Goal: Information Seeking & Learning: Get advice/opinions

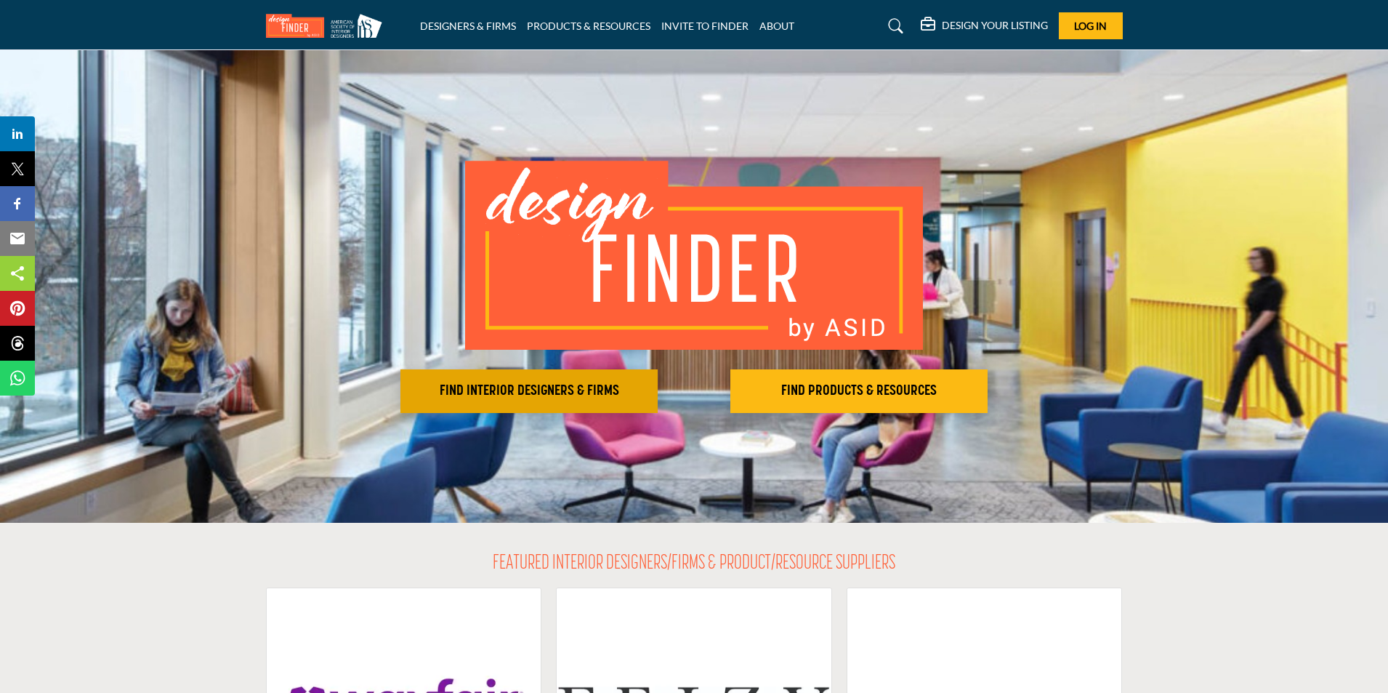
click at [553, 377] on button "FIND INTERIOR DESIGNERS & FIRMS" at bounding box center [529, 391] width 257 height 44
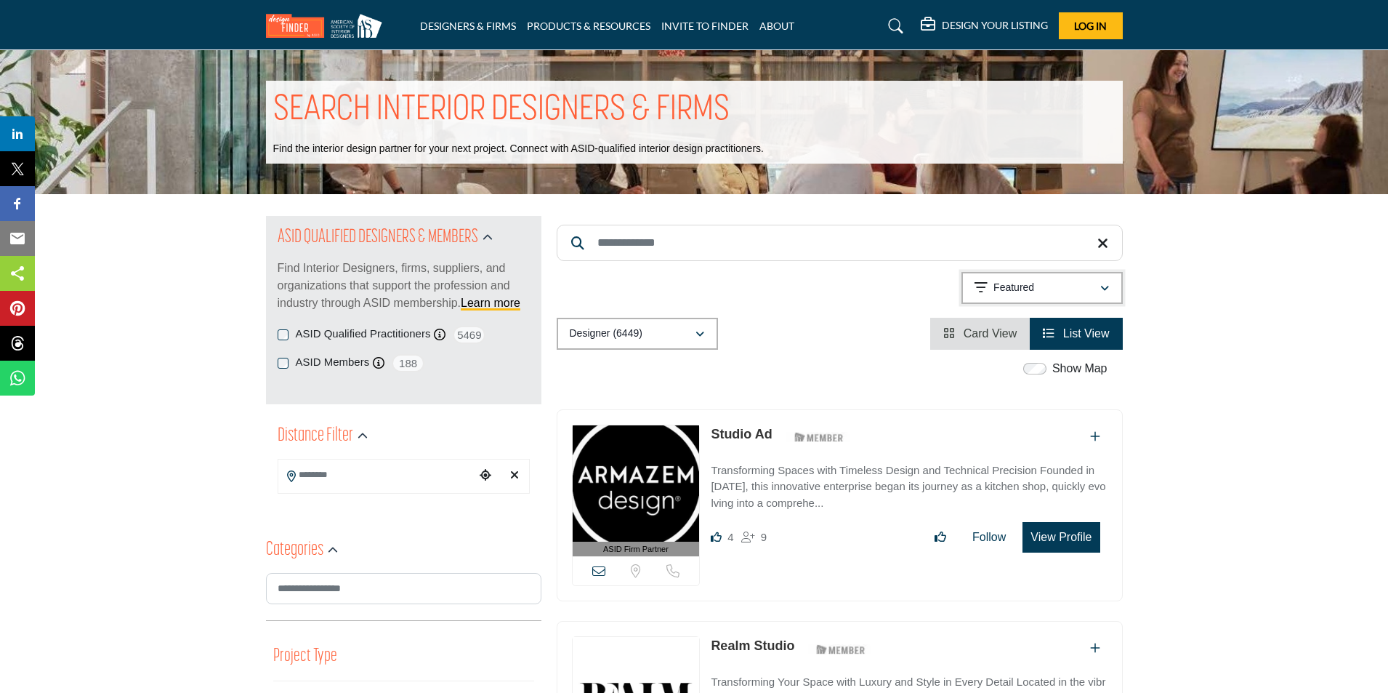
click at [1089, 284] on div "Featured" at bounding box center [1037, 287] width 125 height 17
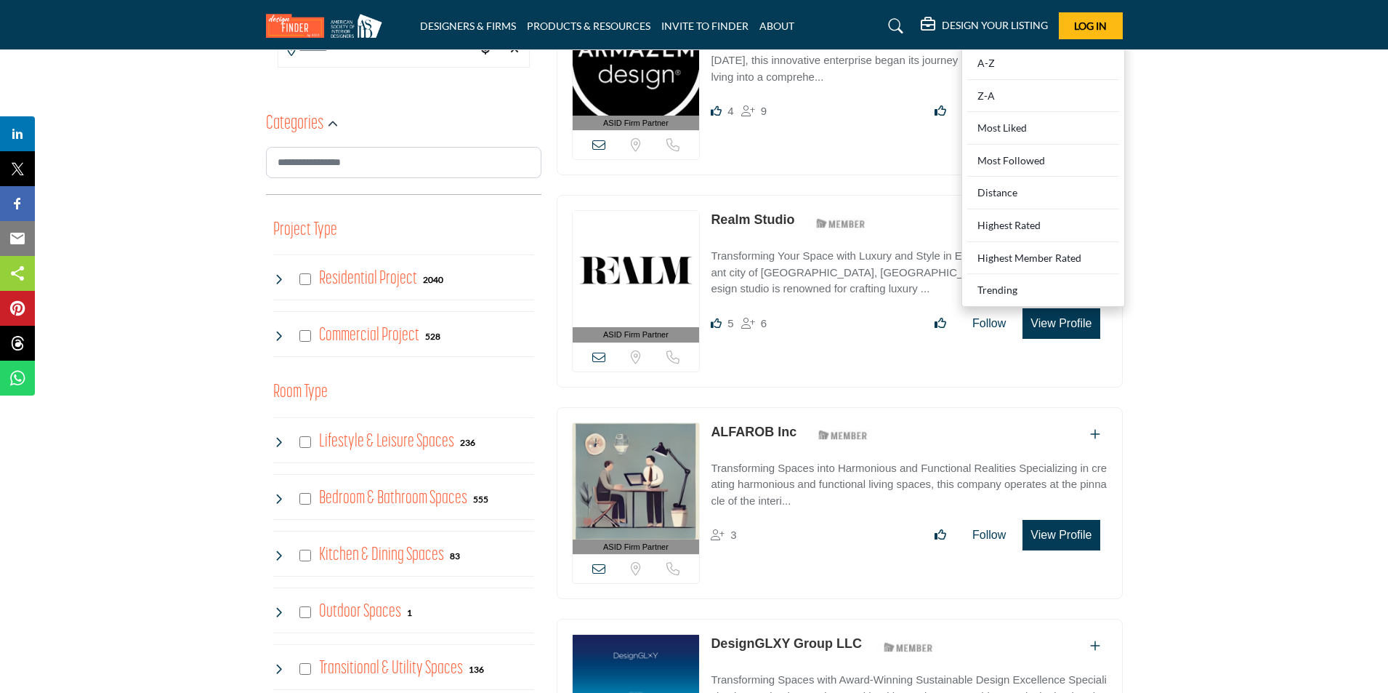
scroll to position [436, 0]
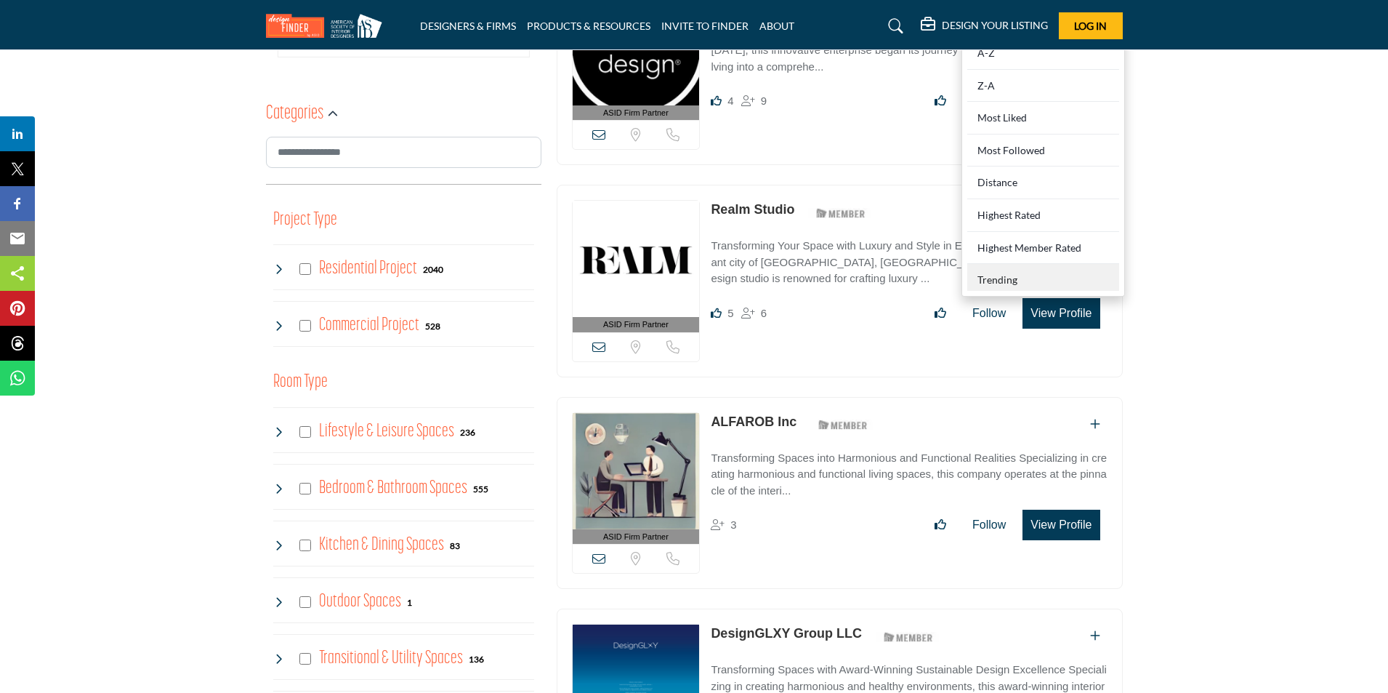
click at [1060, 273] on div "Trending" at bounding box center [1044, 277] width 152 height 27
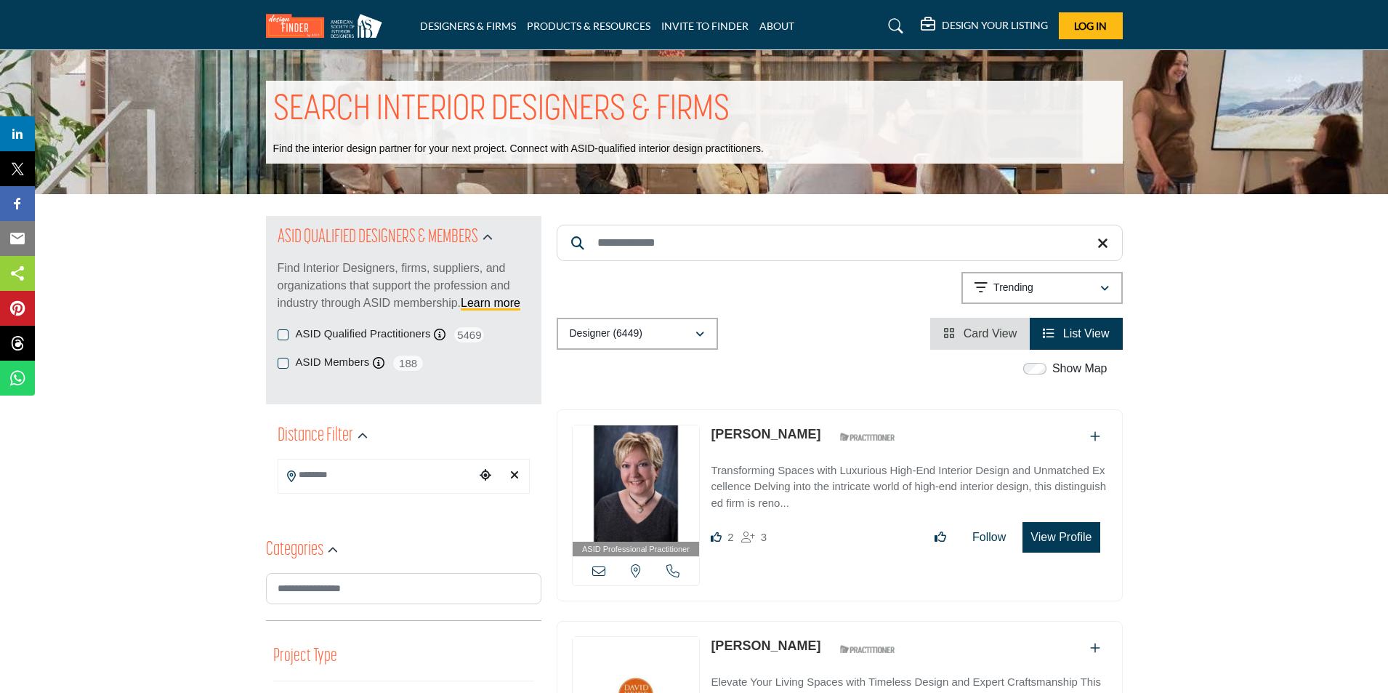
click at [1048, 539] on button "View Profile" at bounding box center [1061, 537] width 77 height 31
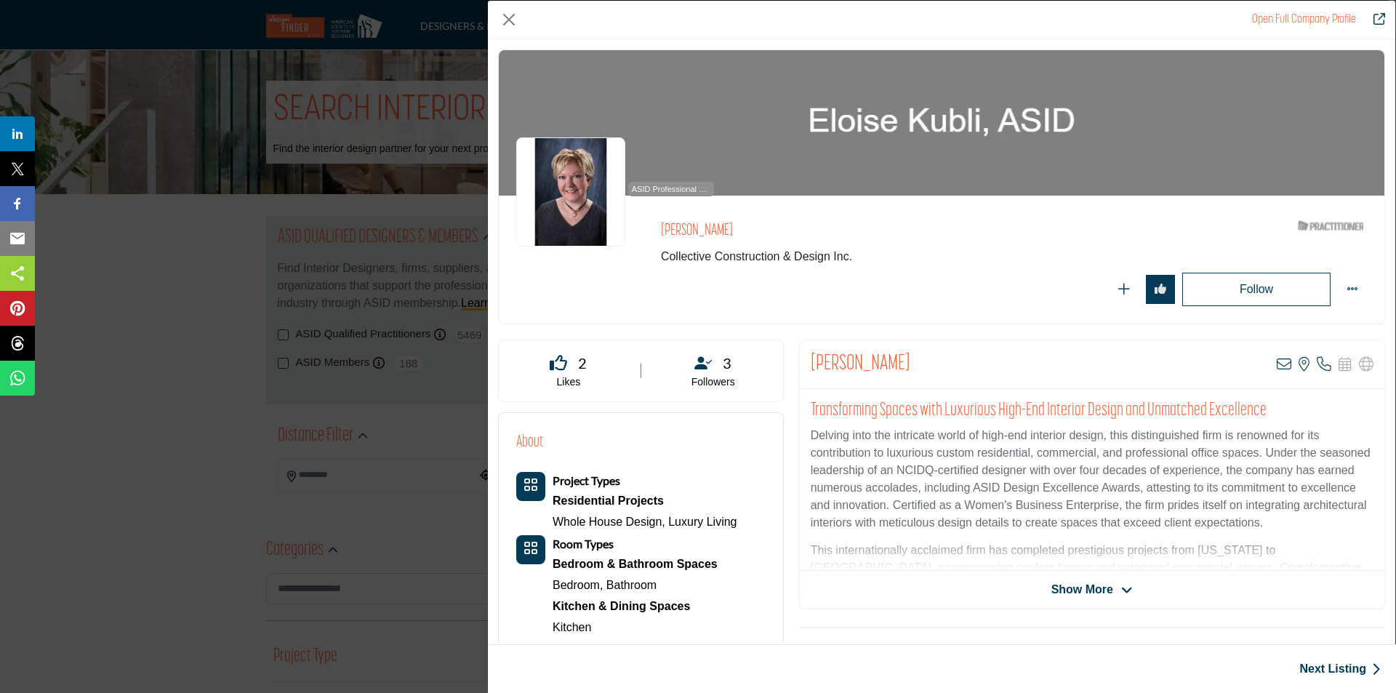
click at [1342, 672] on link "Next Listing" at bounding box center [1339, 668] width 81 height 17
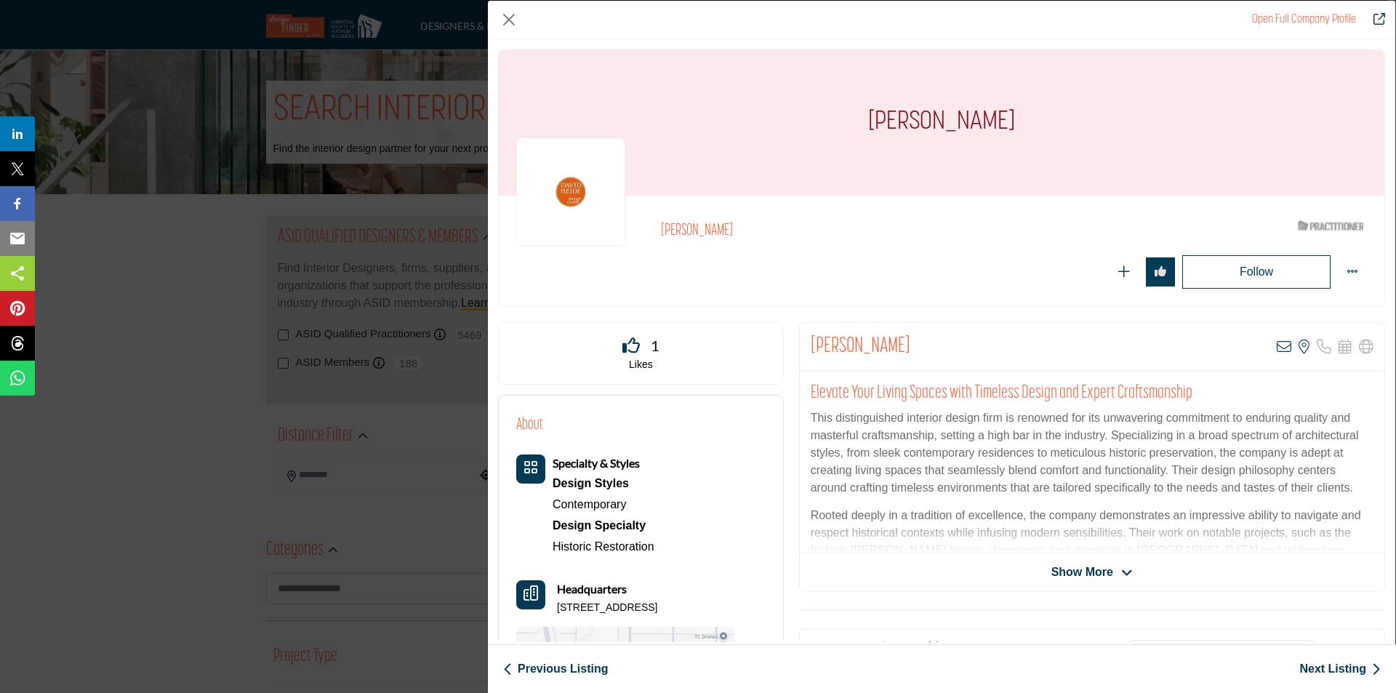
click at [1325, 668] on link "Next Listing" at bounding box center [1339, 668] width 81 height 17
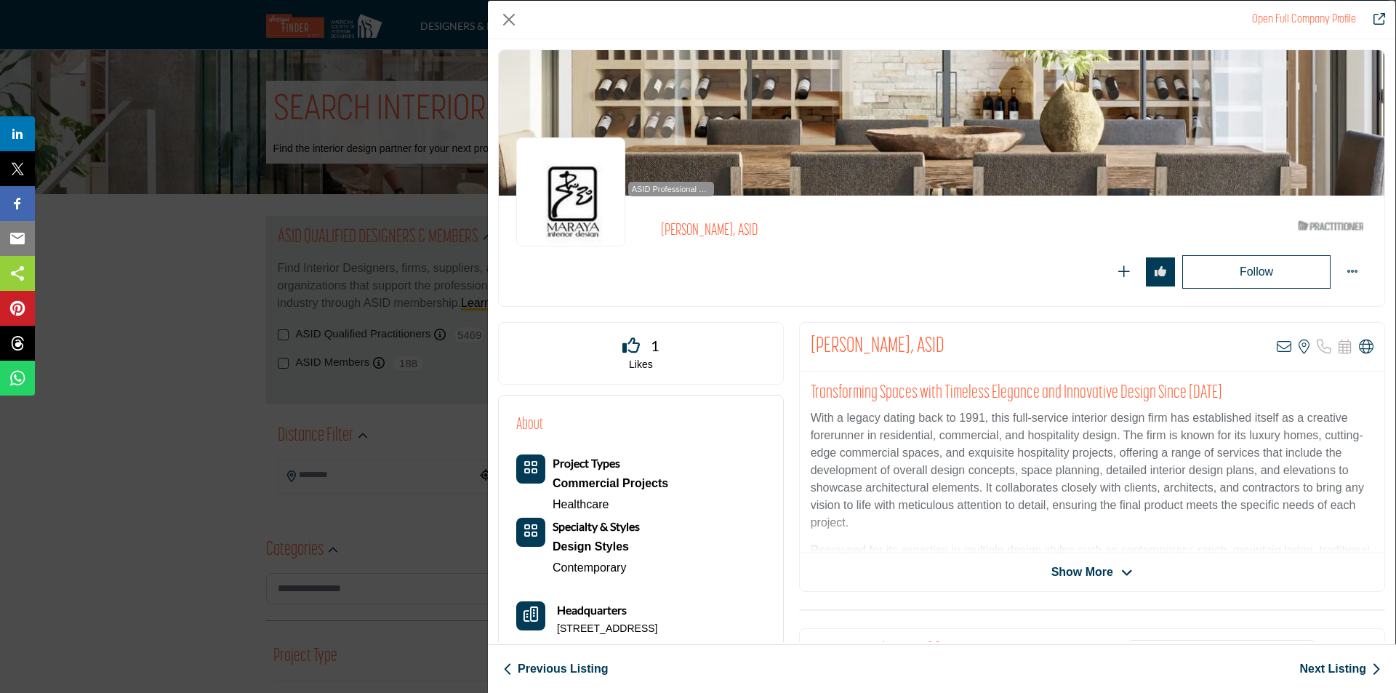
click at [1336, 672] on link "Next Listing" at bounding box center [1339, 668] width 81 height 17
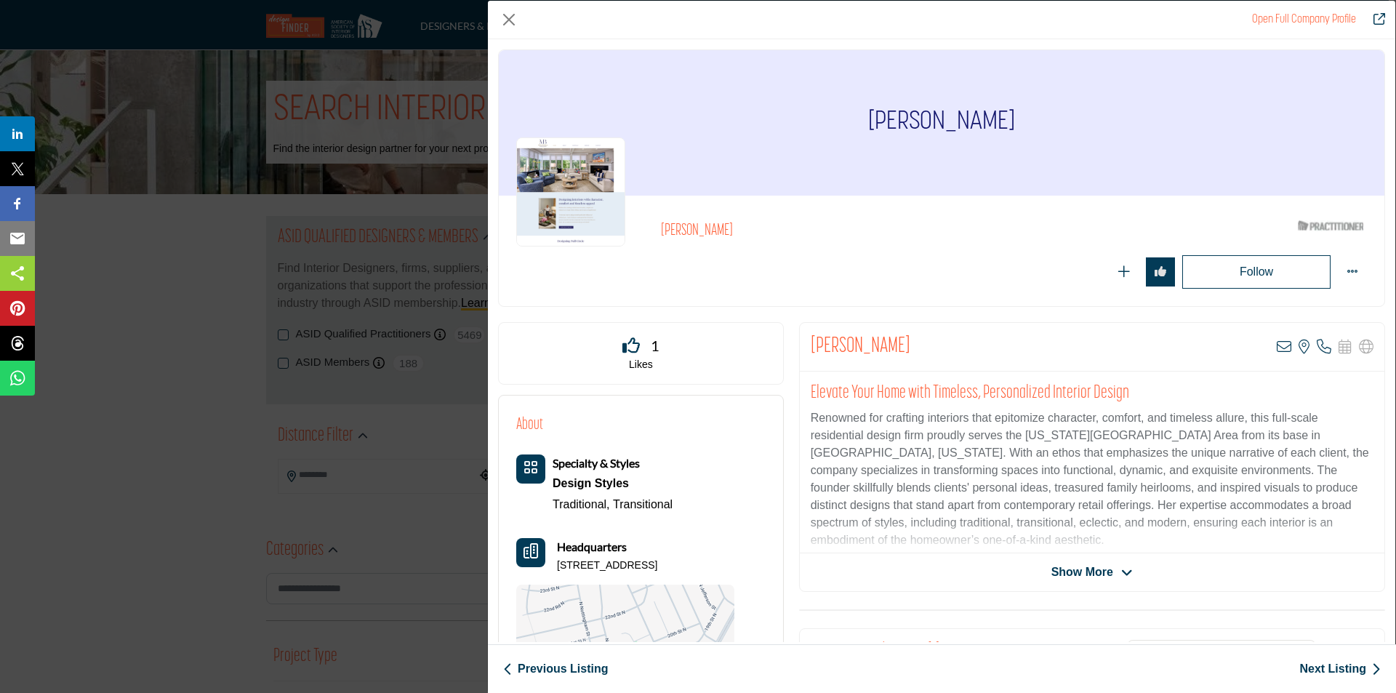
click at [1335, 673] on link "Next Listing" at bounding box center [1339, 668] width 81 height 17
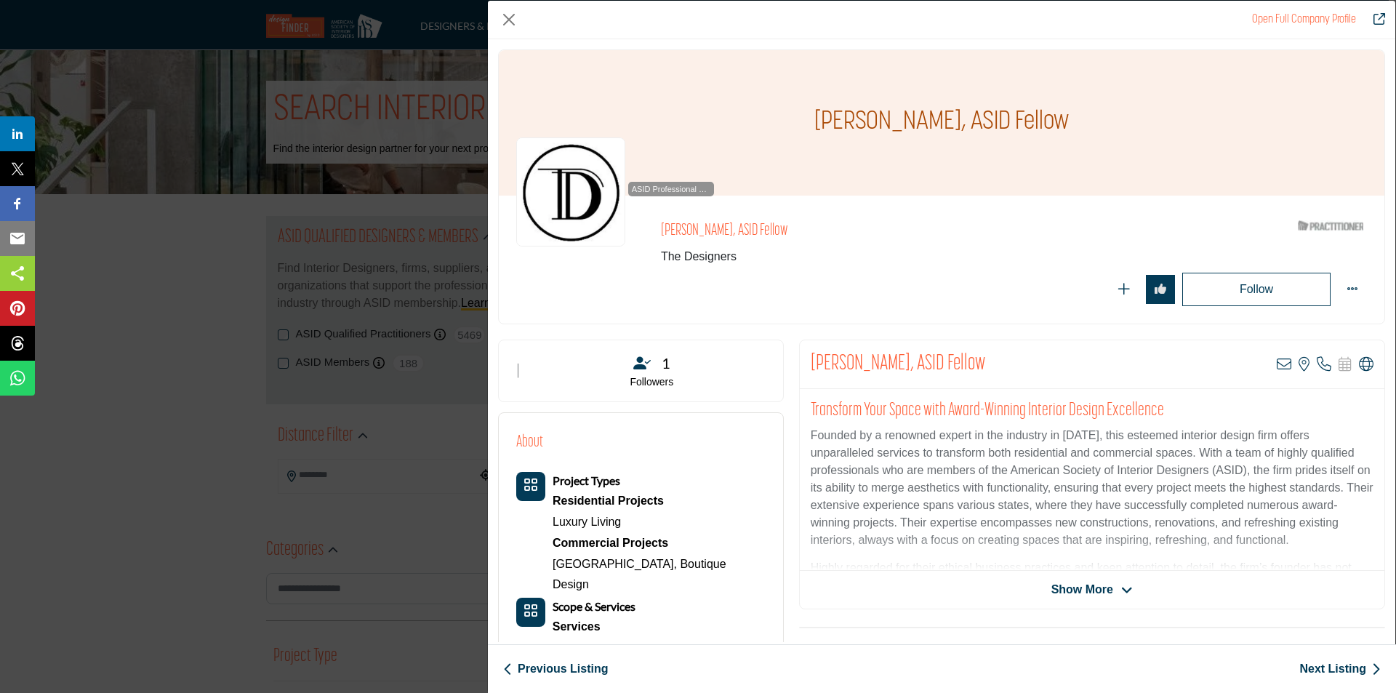
click at [1071, 586] on span "Show More" at bounding box center [1082, 589] width 62 height 17
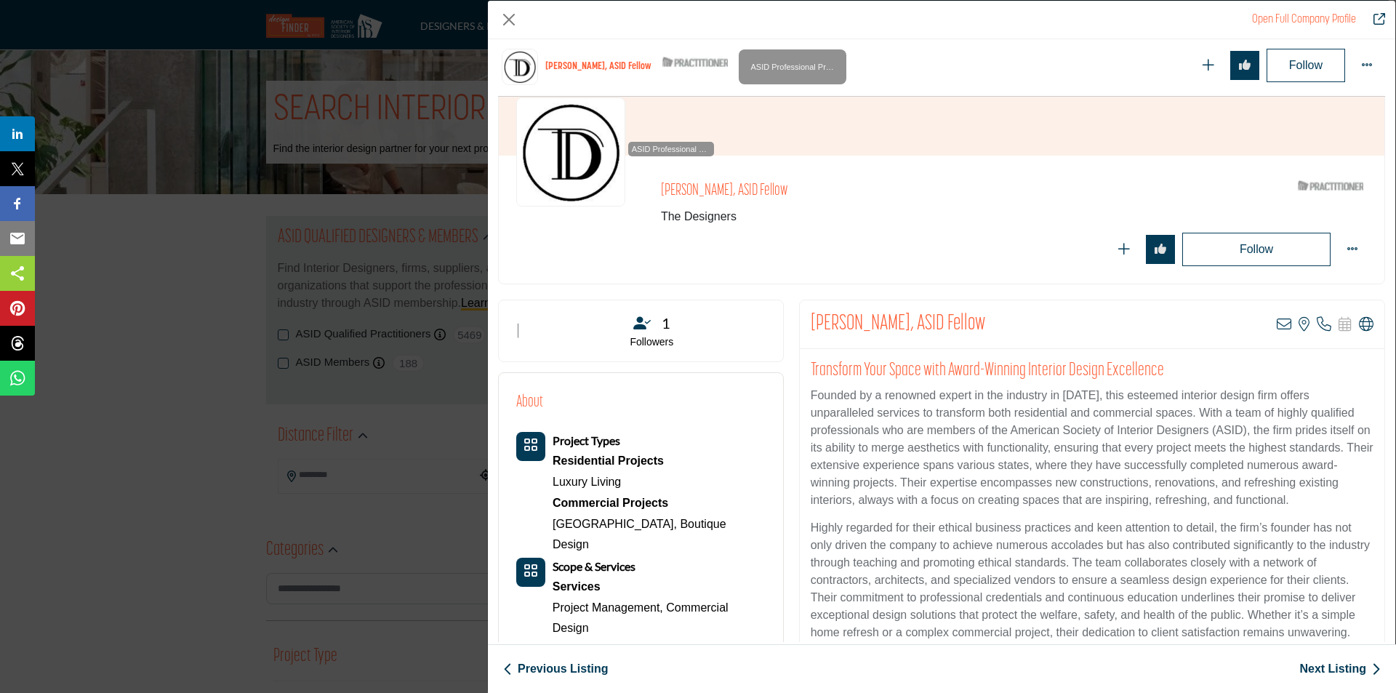
scroll to position [495, 0]
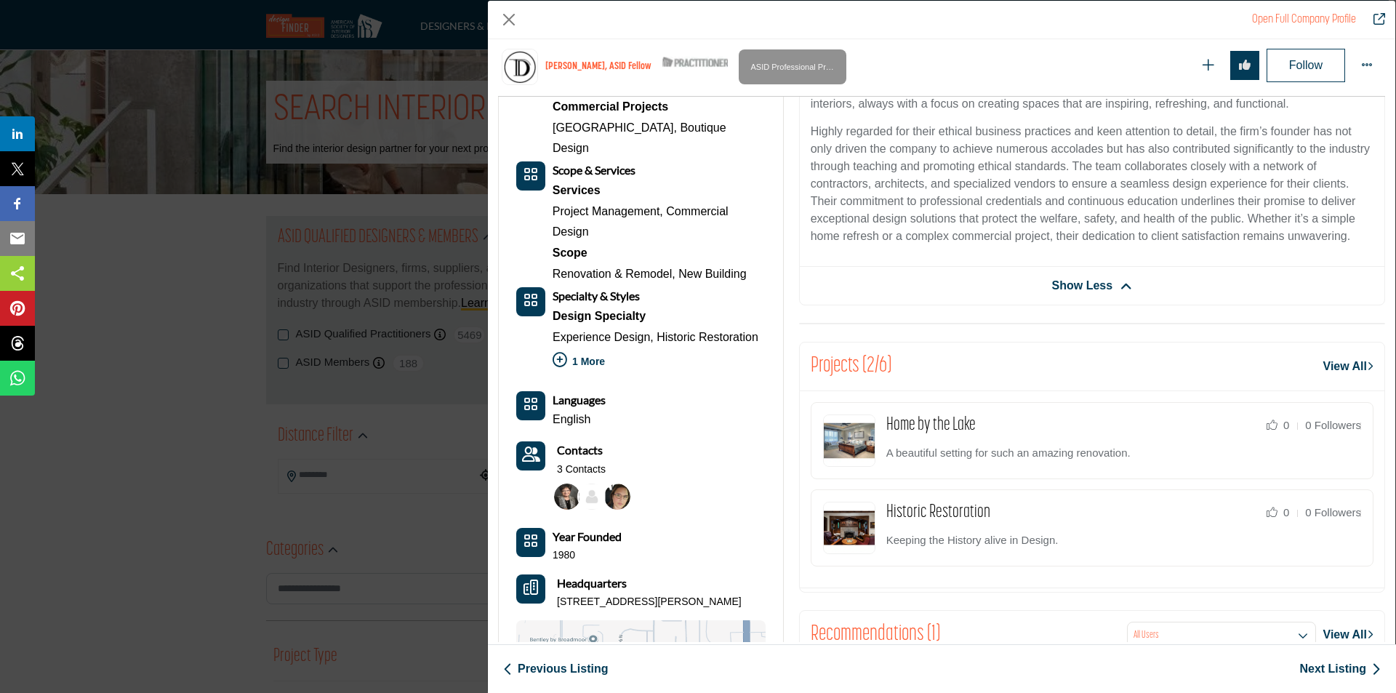
click at [1343, 670] on link "Next Listing" at bounding box center [1339, 668] width 81 height 17
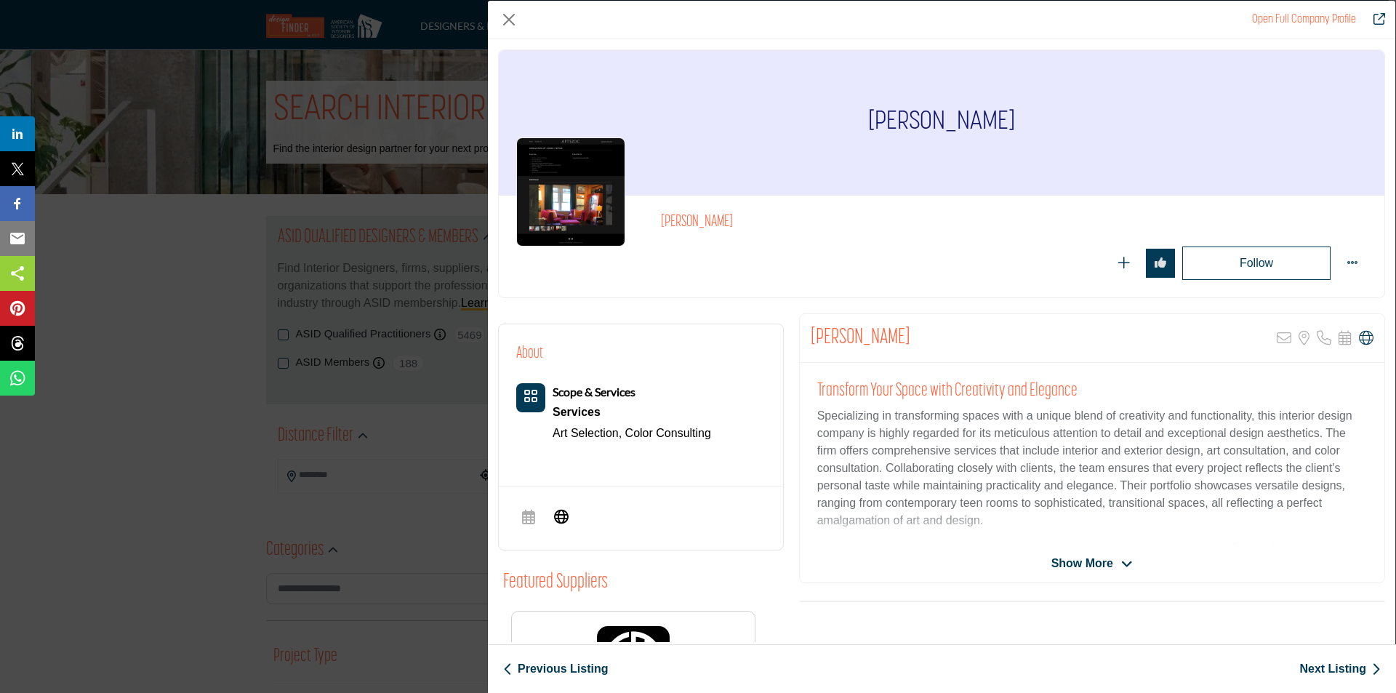
click at [1356, 667] on link "Next Listing" at bounding box center [1339, 668] width 81 height 17
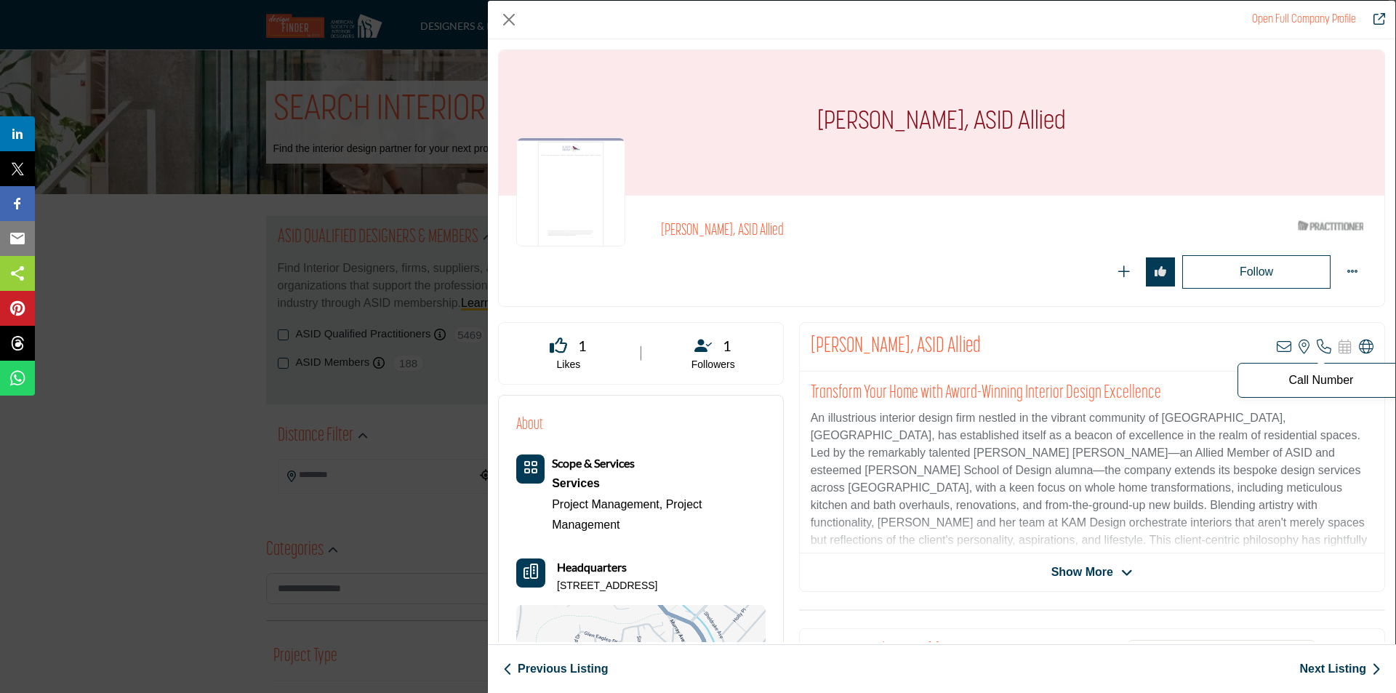
click at [1320, 349] on icon "Company Data Modal" at bounding box center [1323, 346] width 15 height 15
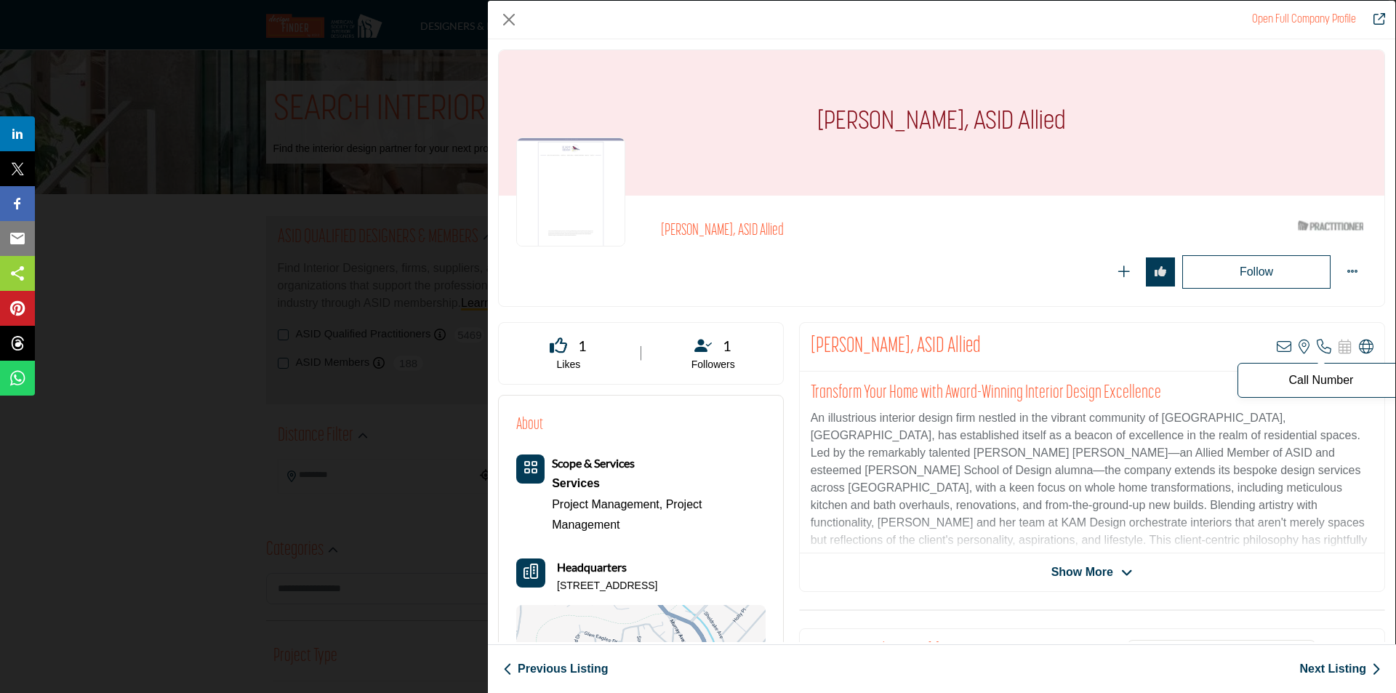
click at [1313, 379] on p "Call Number" at bounding box center [1320, 380] width 151 height 12
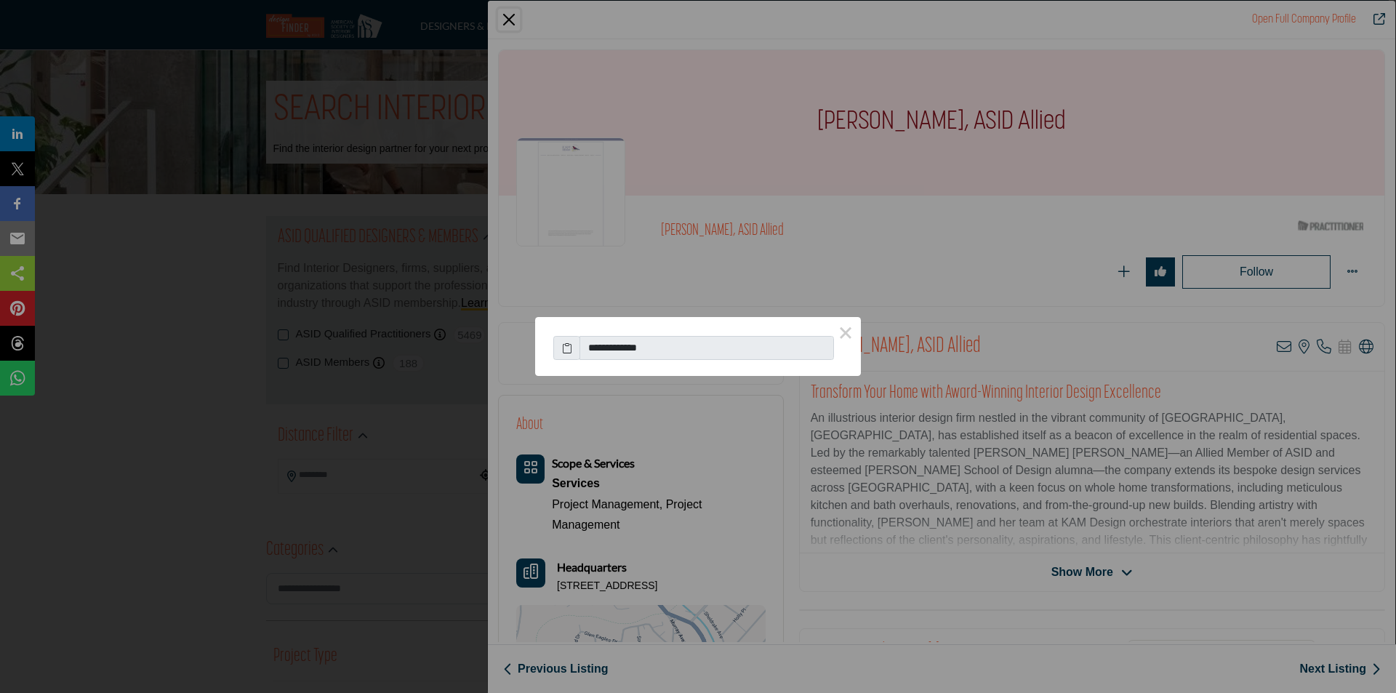
click at [715, 349] on input "**********" at bounding box center [706, 348] width 254 height 25
click at [656, 350] on input "**********" at bounding box center [706, 348] width 254 height 25
click at [638, 345] on input "**********" at bounding box center [706, 348] width 254 height 25
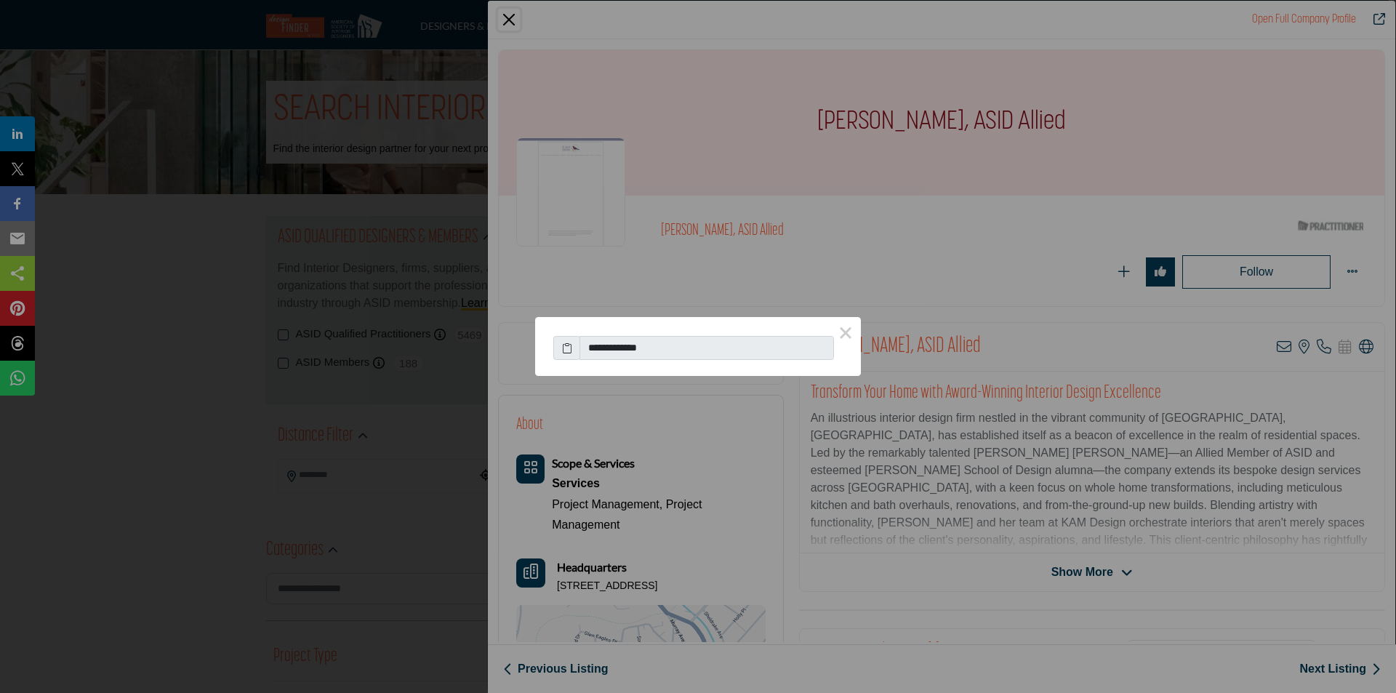
click at [638, 345] on input "**********" at bounding box center [706, 348] width 254 height 25
click at [568, 348] on icon at bounding box center [567, 347] width 10 height 15
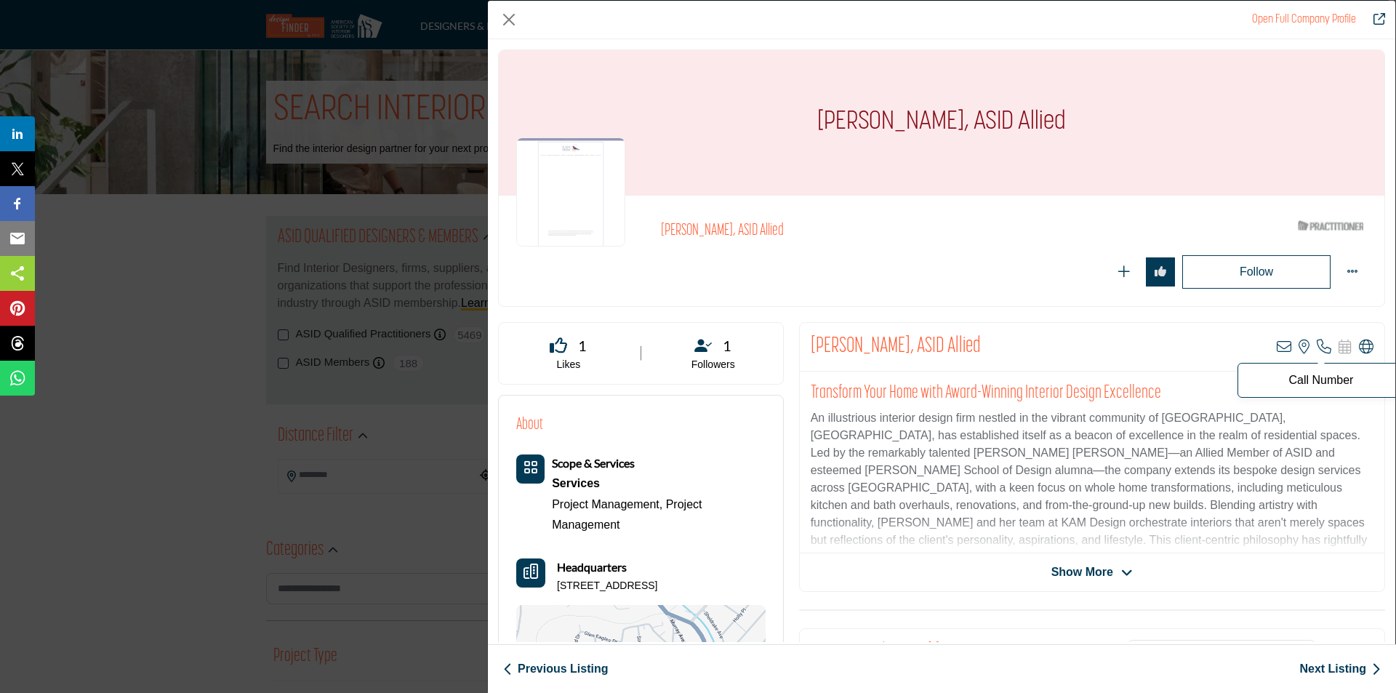
click at [1316, 351] on icon "Company Data Modal" at bounding box center [1323, 346] width 15 height 15
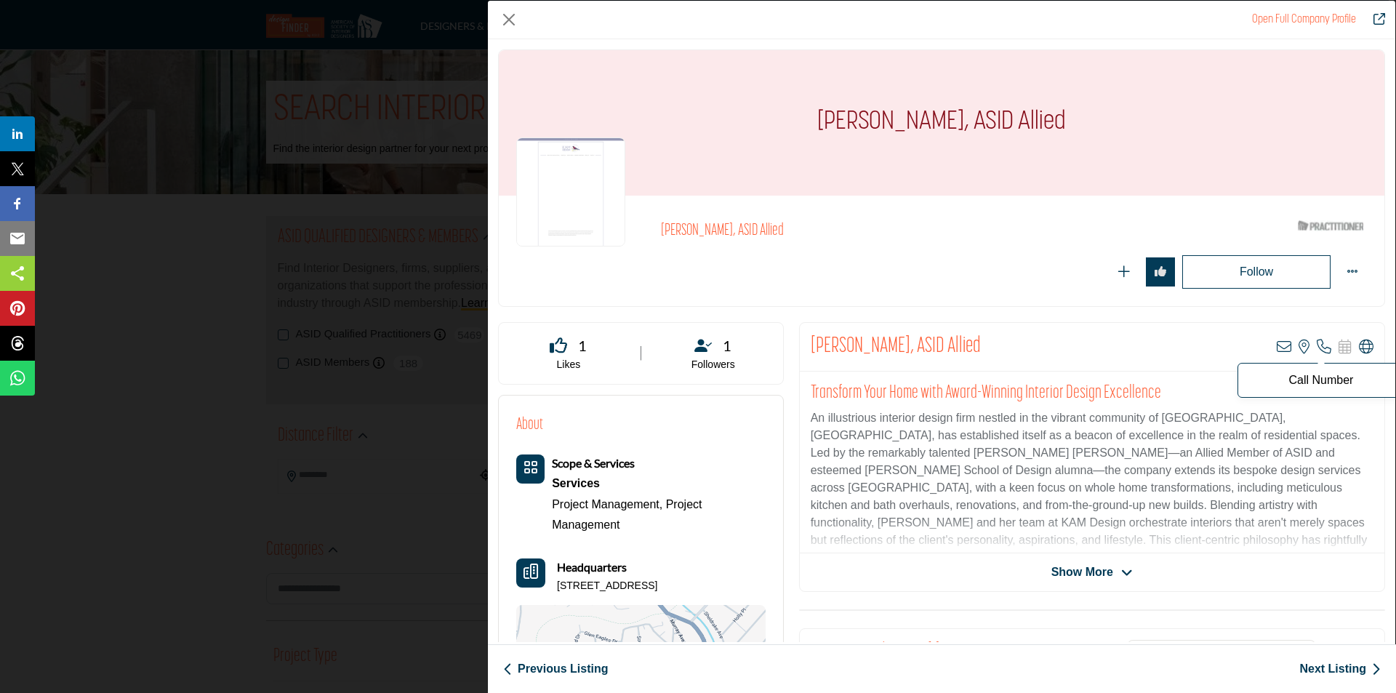
click at [1302, 385] on p "Call Number" at bounding box center [1320, 380] width 151 height 12
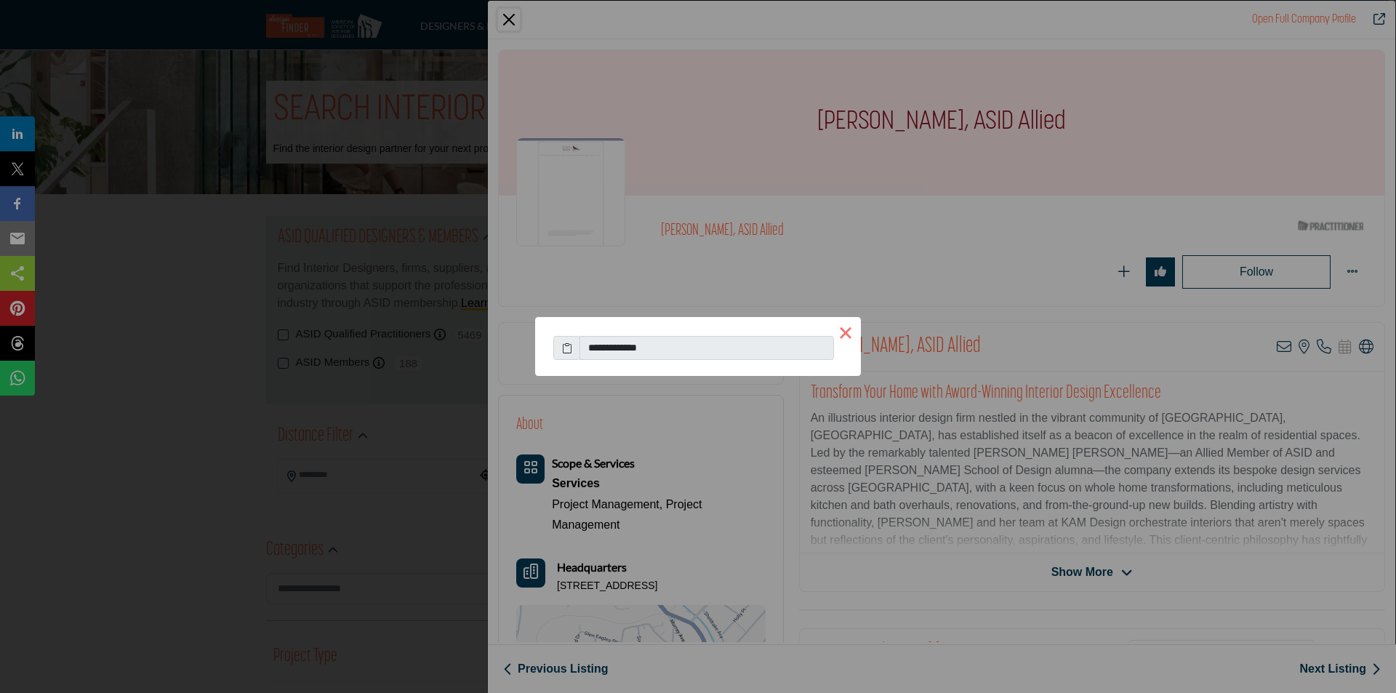
click at [843, 326] on button "×" at bounding box center [845, 332] width 31 height 31
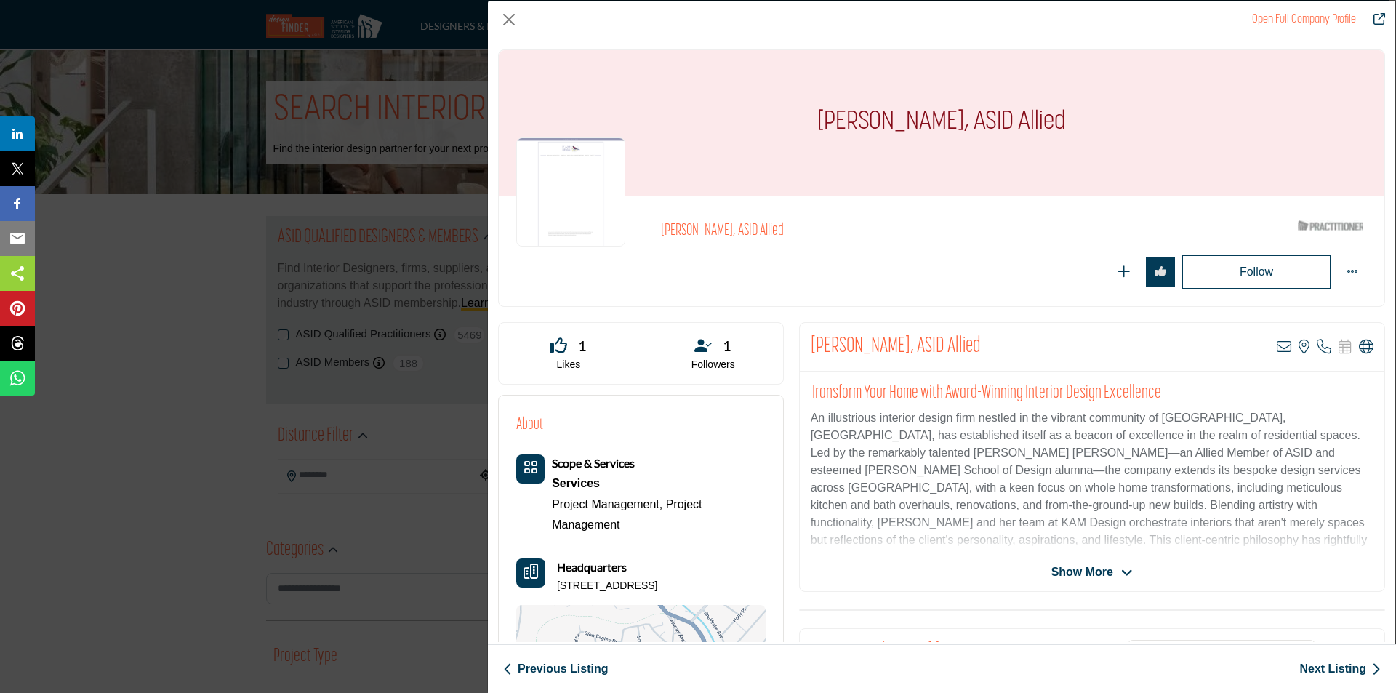
click at [1343, 675] on link "Next Listing" at bounding box center [1339, 668] width 81 height 17
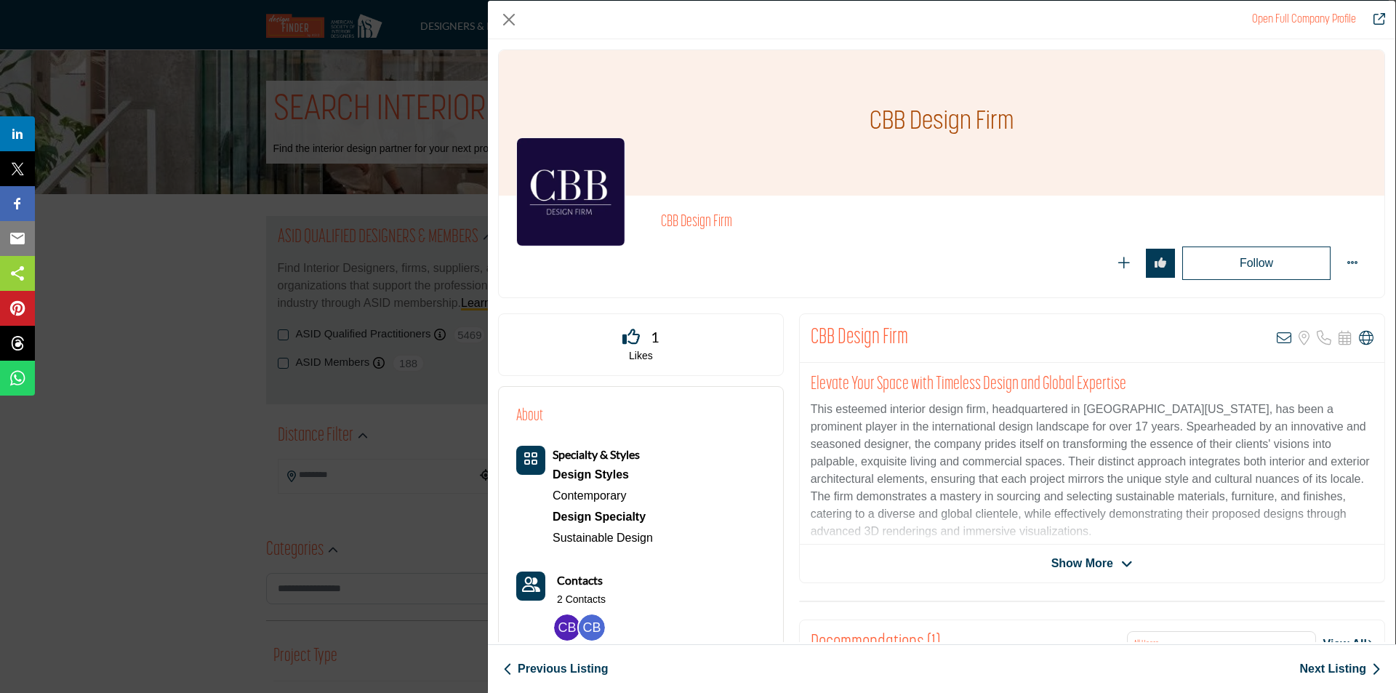
click at [1312, 667] on link "Next Listing" at bounding box center [1339, 668] width 81 height 17
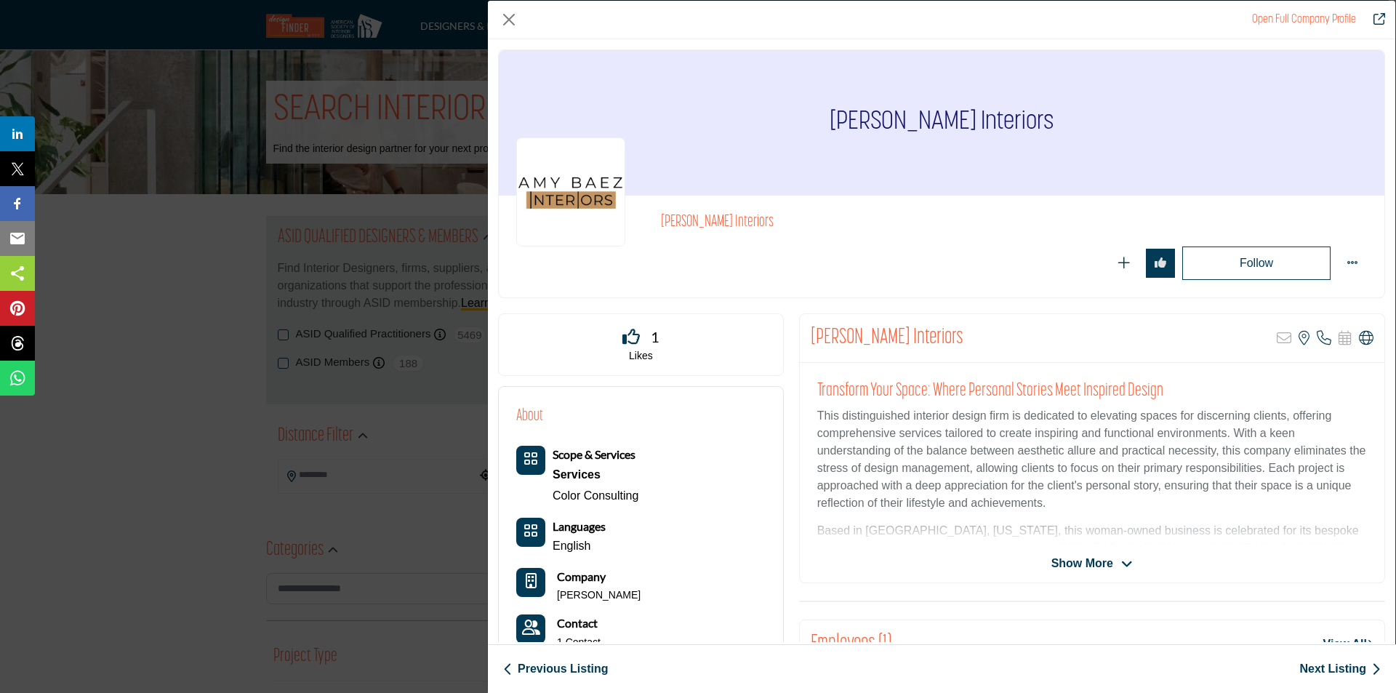
click at [1312, 667] on link "Next Listing" at bounding box center [1339, 668] width 81 height 17
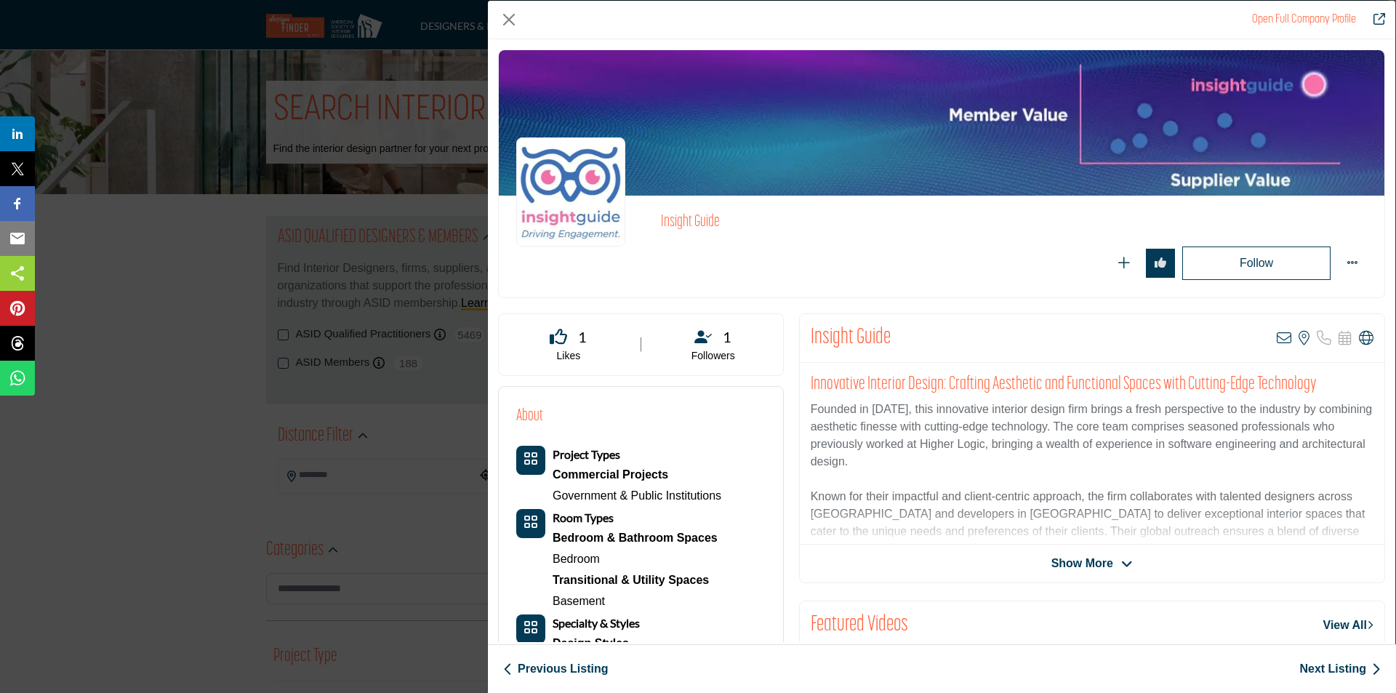
click at [1310, 667] on link "Next Listing" at bounding box center [1339, 668] width 81 height 17
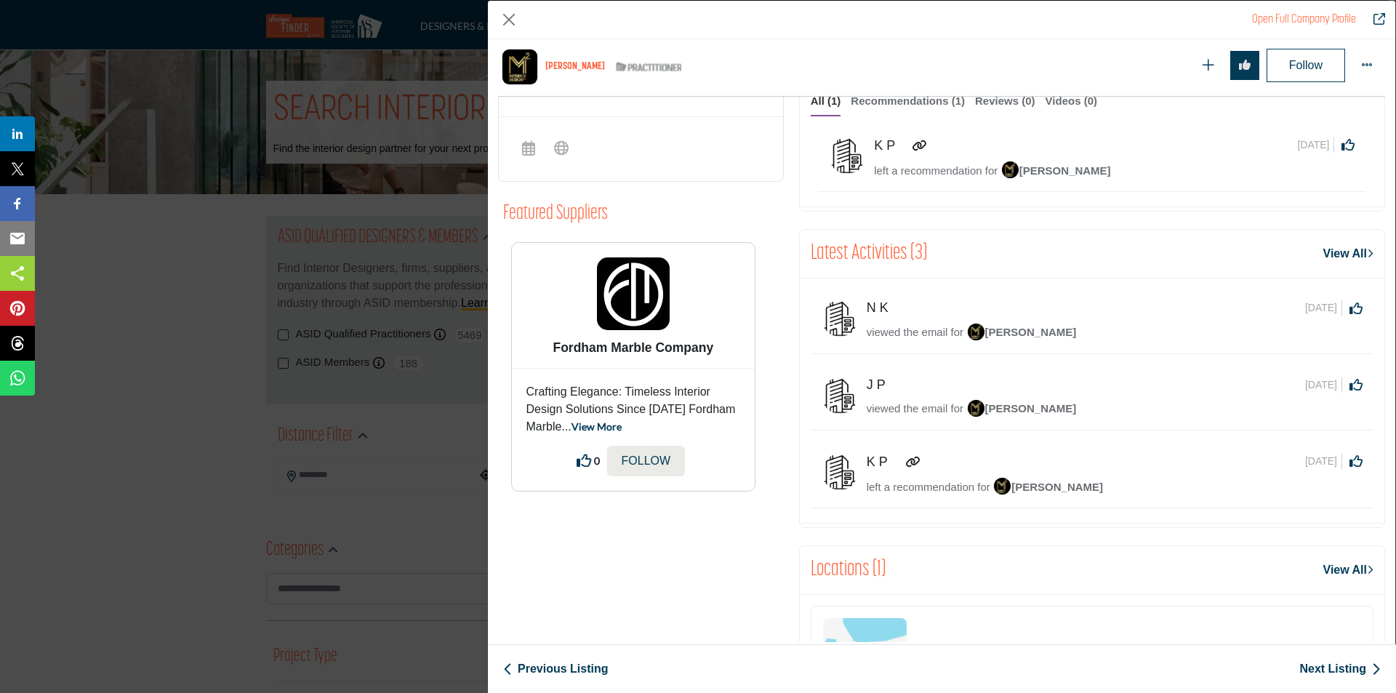
scroll to position [640, 0]
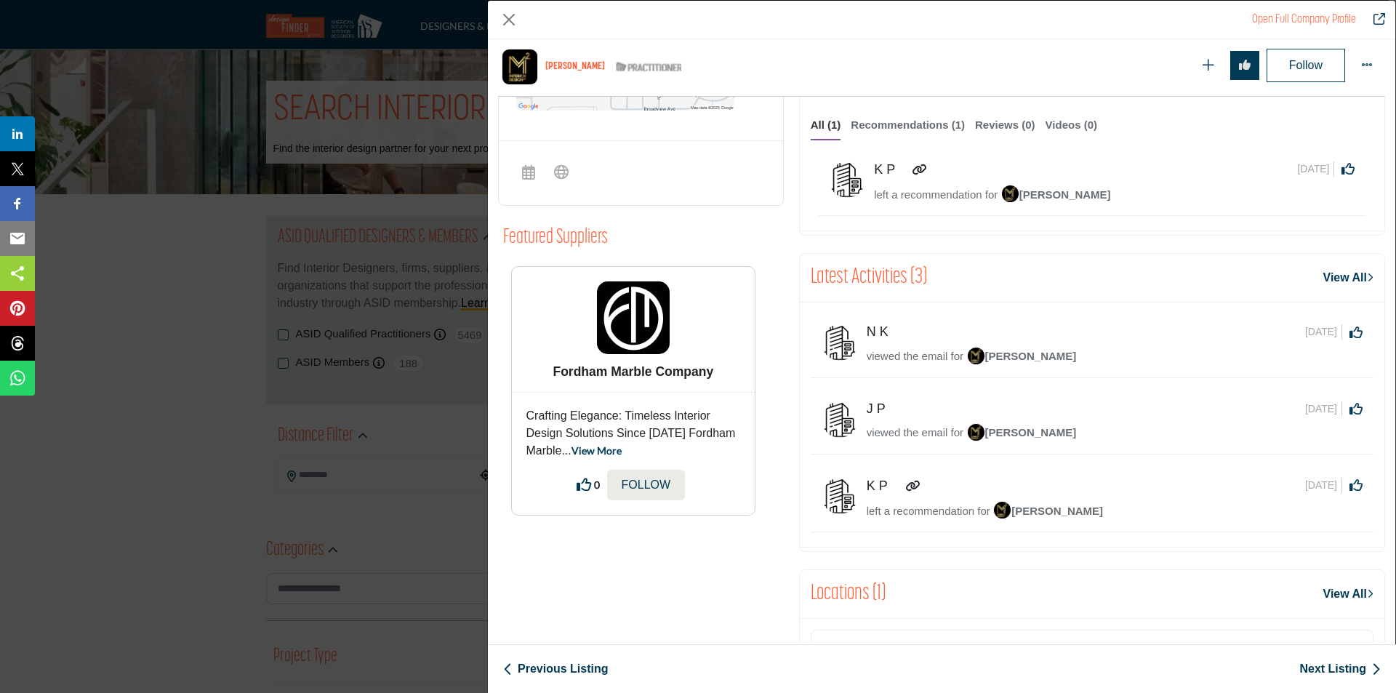
click at [1350, 667] on link "Next Listing" at bounding box center [1339, 668] width 81 height 17
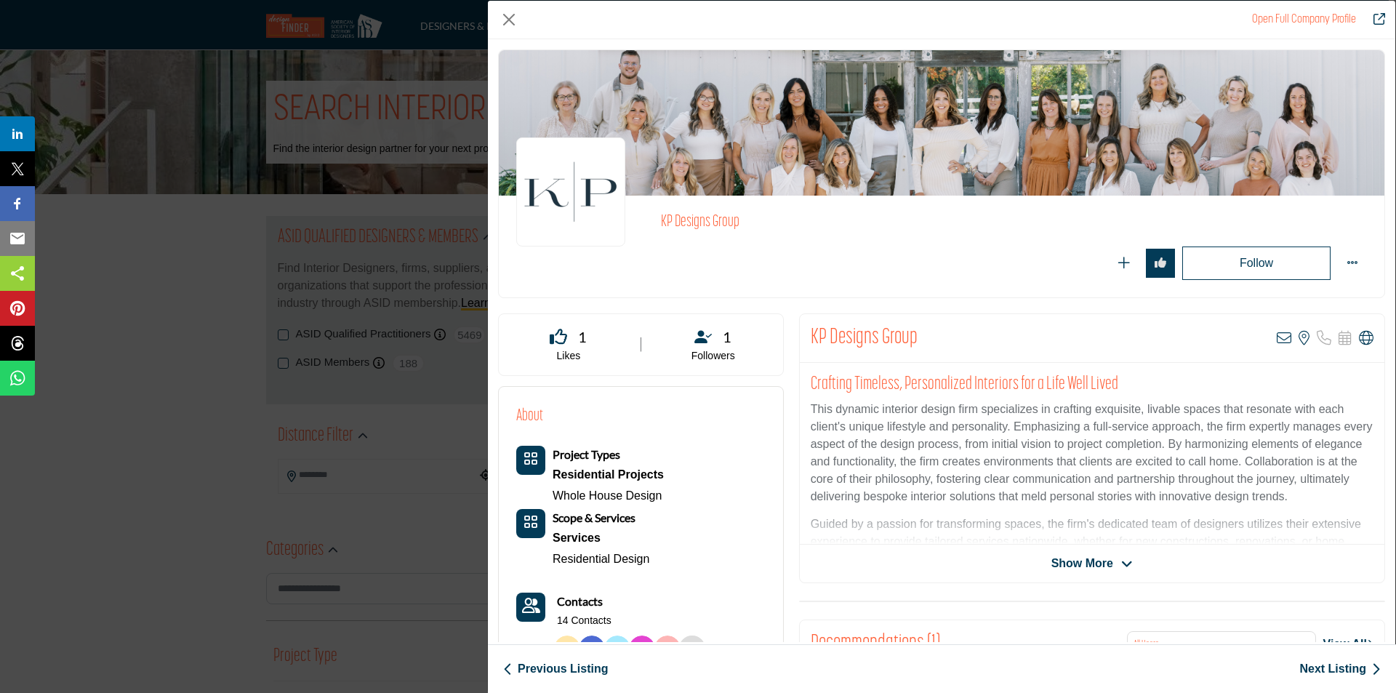
click at [1303, 670] on link "Next Listing" at bounding box center [1339, 668] width 81 height 17
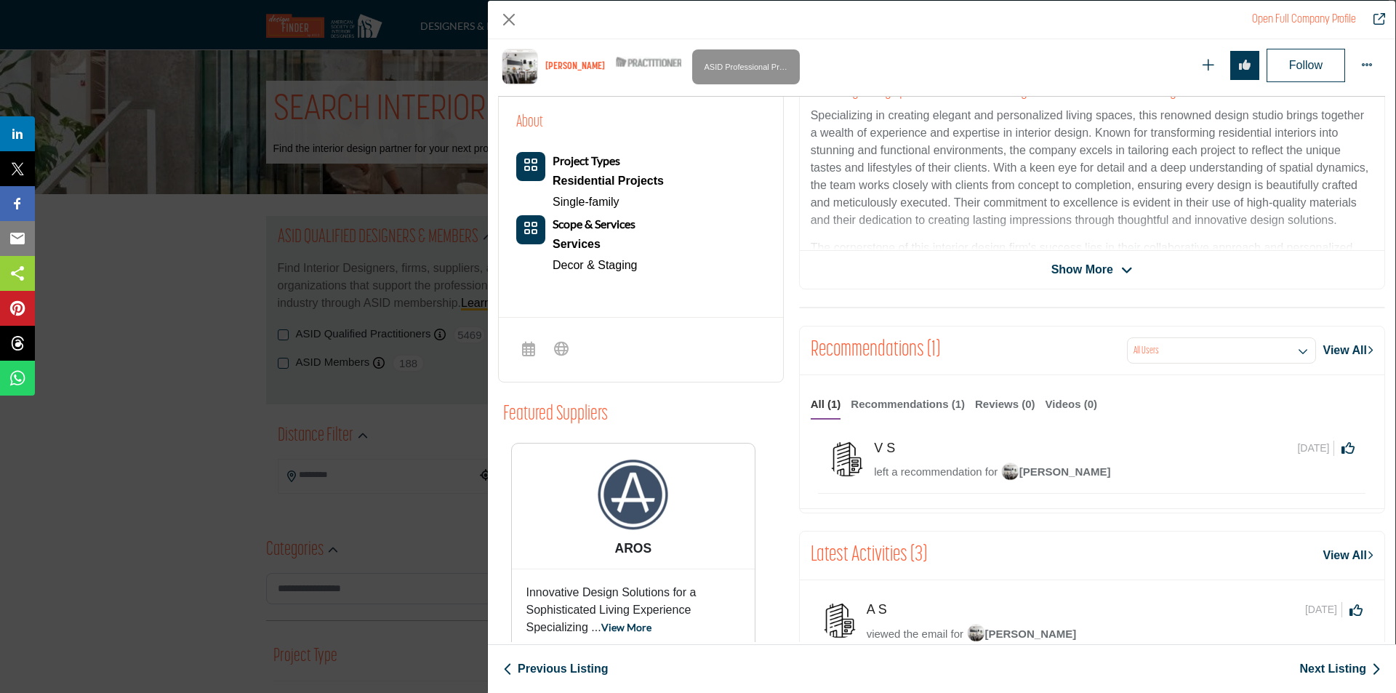
scroll to position [422, 0]
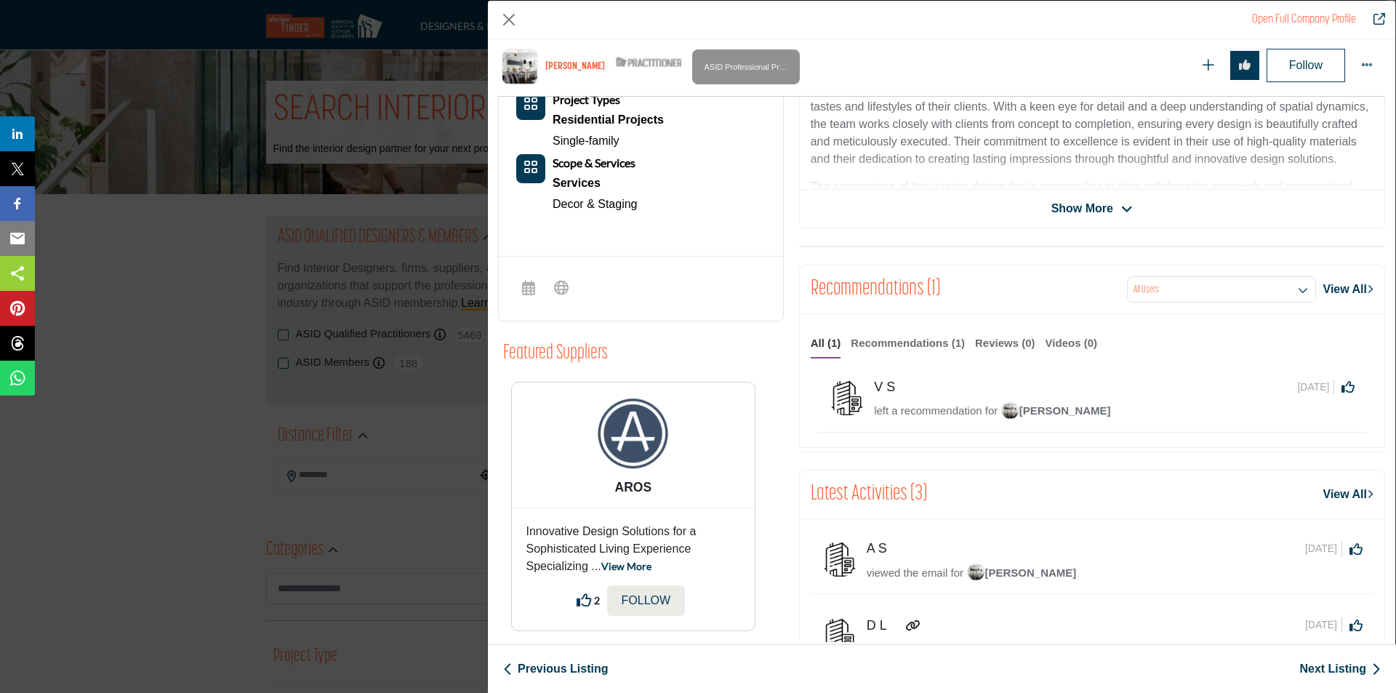
click at [1327, 675] on link "Next Listing" at bounding box center [1339, 668] width 81 height 17
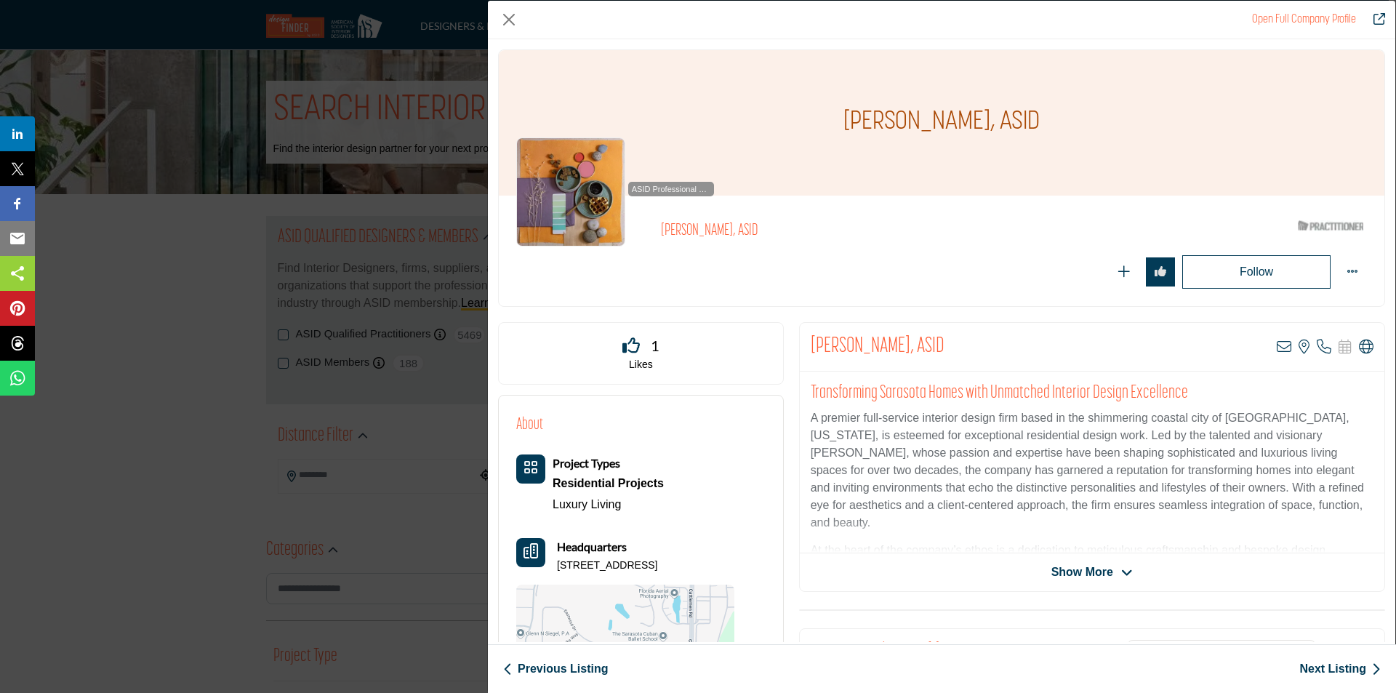
click at [1314, 670] on link "Next Listing" at bounding box center [1339, 668] width 81 height 17
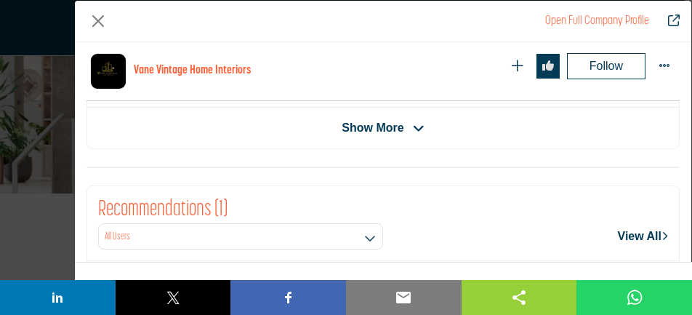
scroll to position [492, 0]
